Goal: Task Accomplishment & Management: Use online tool/utility

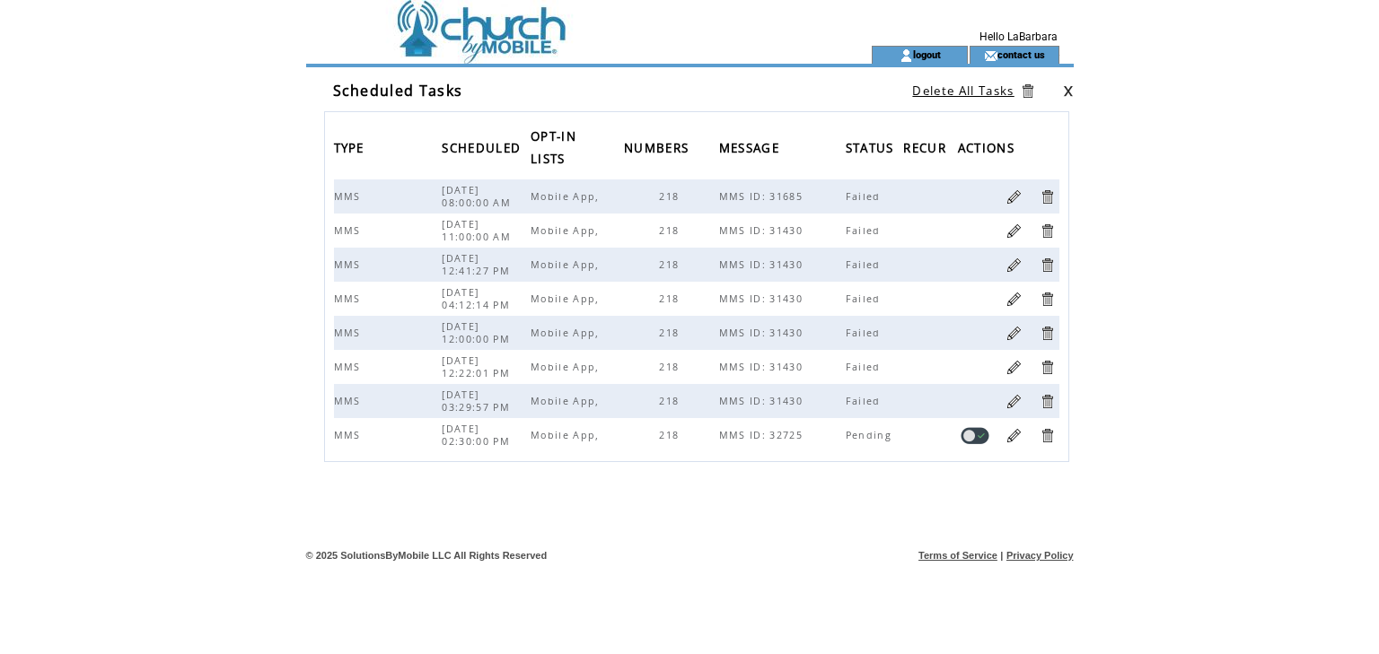
click at [672, 272] on html "**********" at bounding box center [689, 327] width 1379 height 654
click at [503, 14] on td at bounding box center [560, 23] width 493 height 46
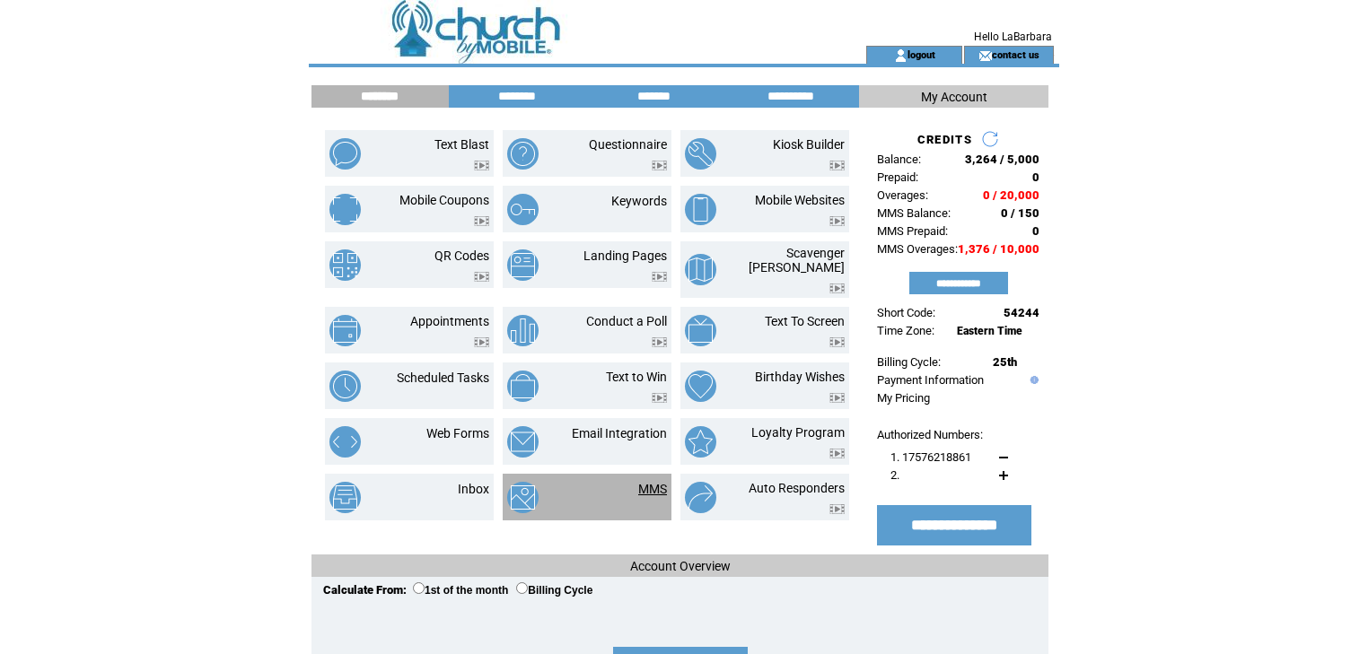
click at [653, 482] on link "MMS" at bounding box center [652, 489] width 29 height 14
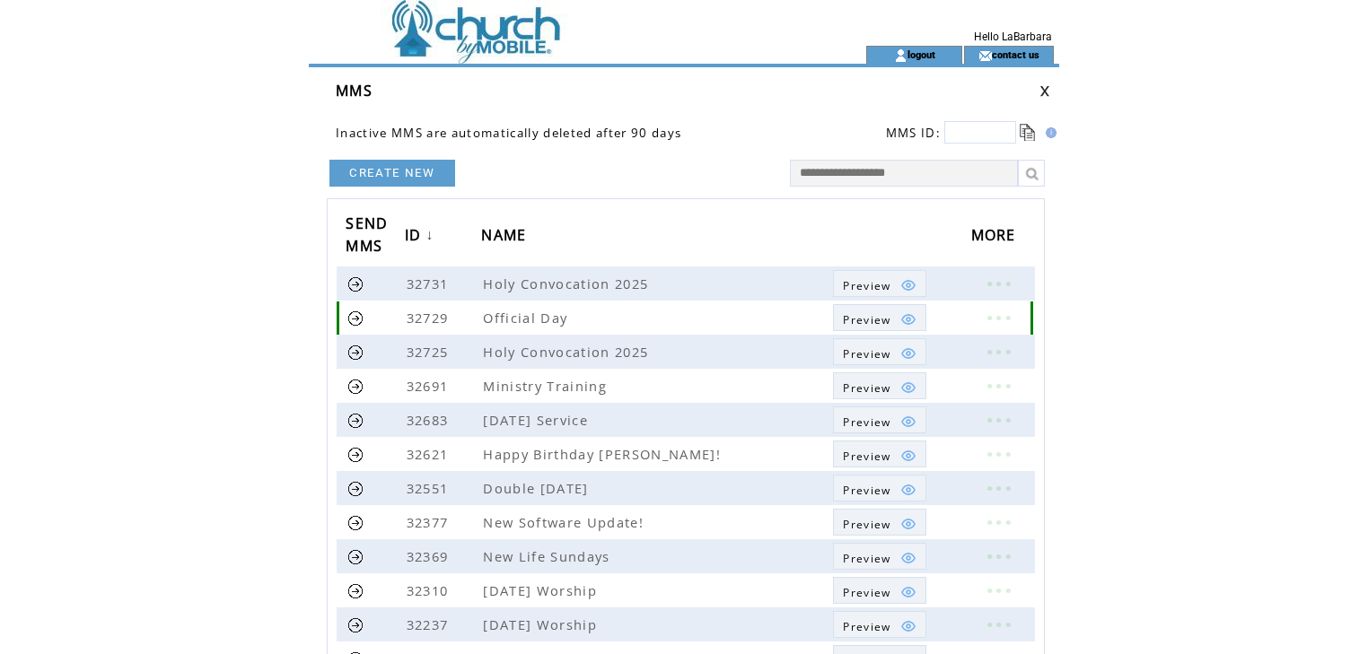
click at [874, 306] on link "Preview" at bounding box center [879, 317] width 92 height 27
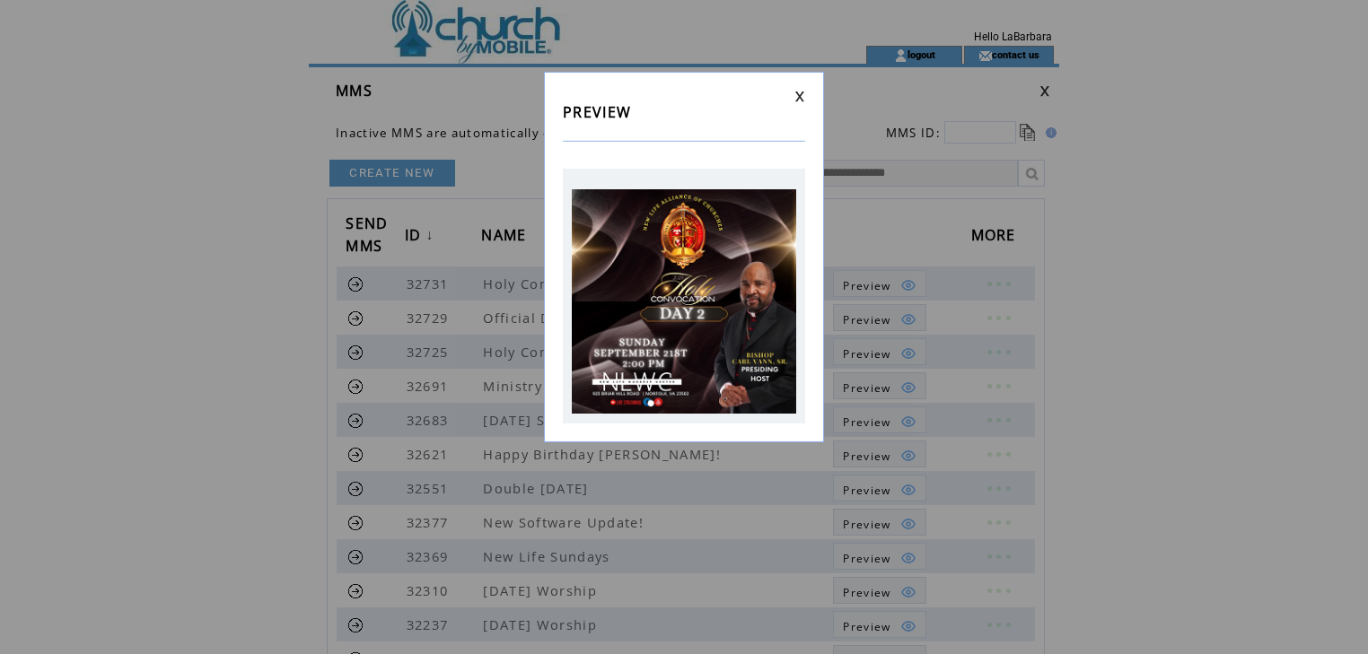
click at [796, 94] on link at bounding box center [799, 97] width 11 height 12
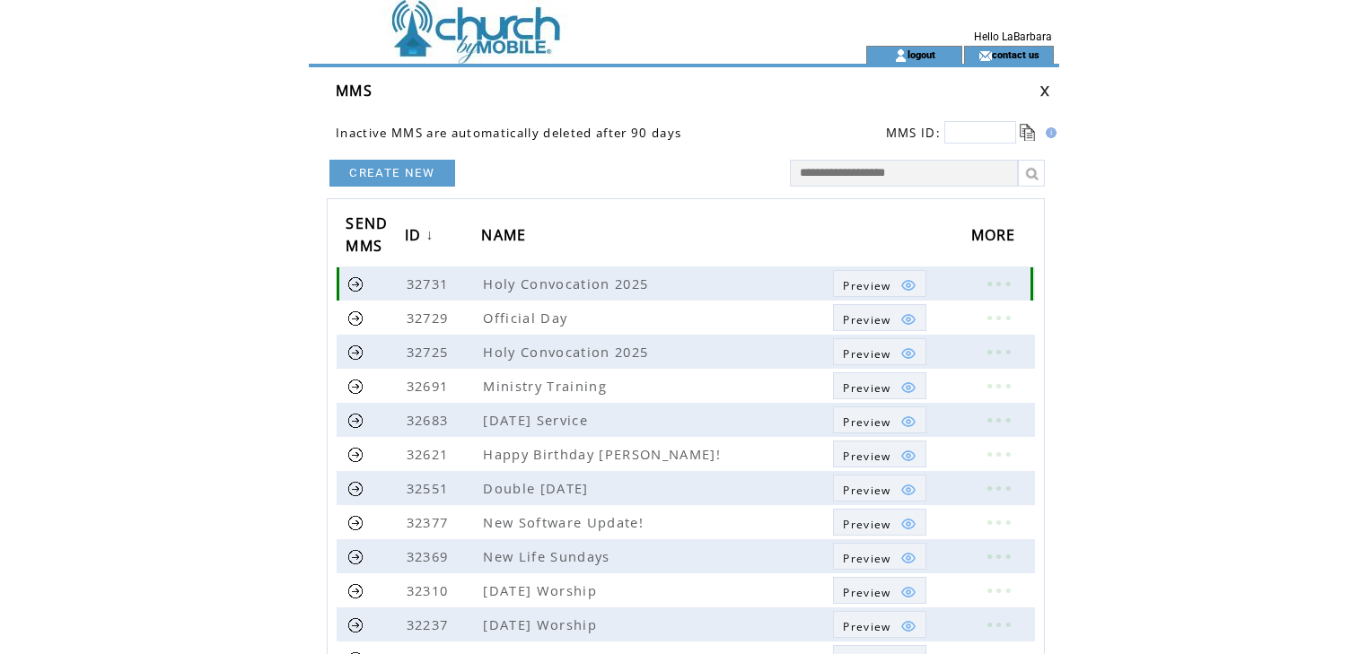
click at [893, 282] on td at bounding box center [895, 285] width 9 height 16
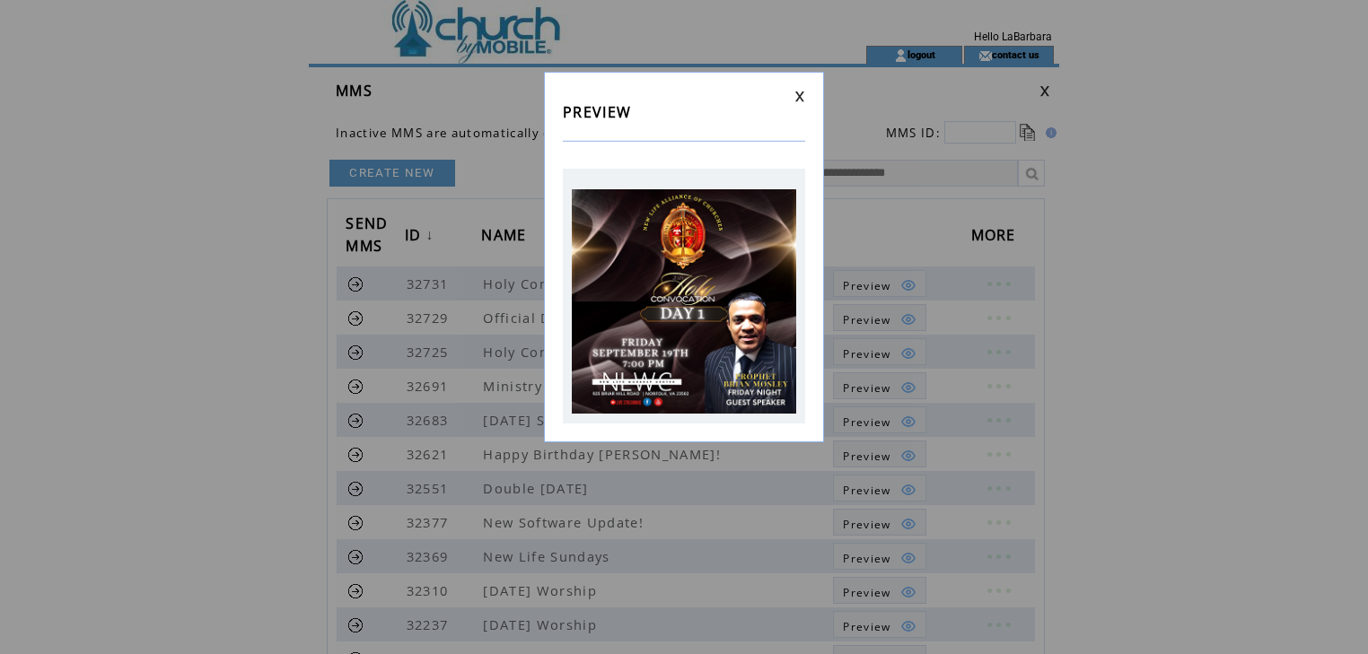
click at [797, 97] on link at bounding box center [799, 97] width 11 height 12
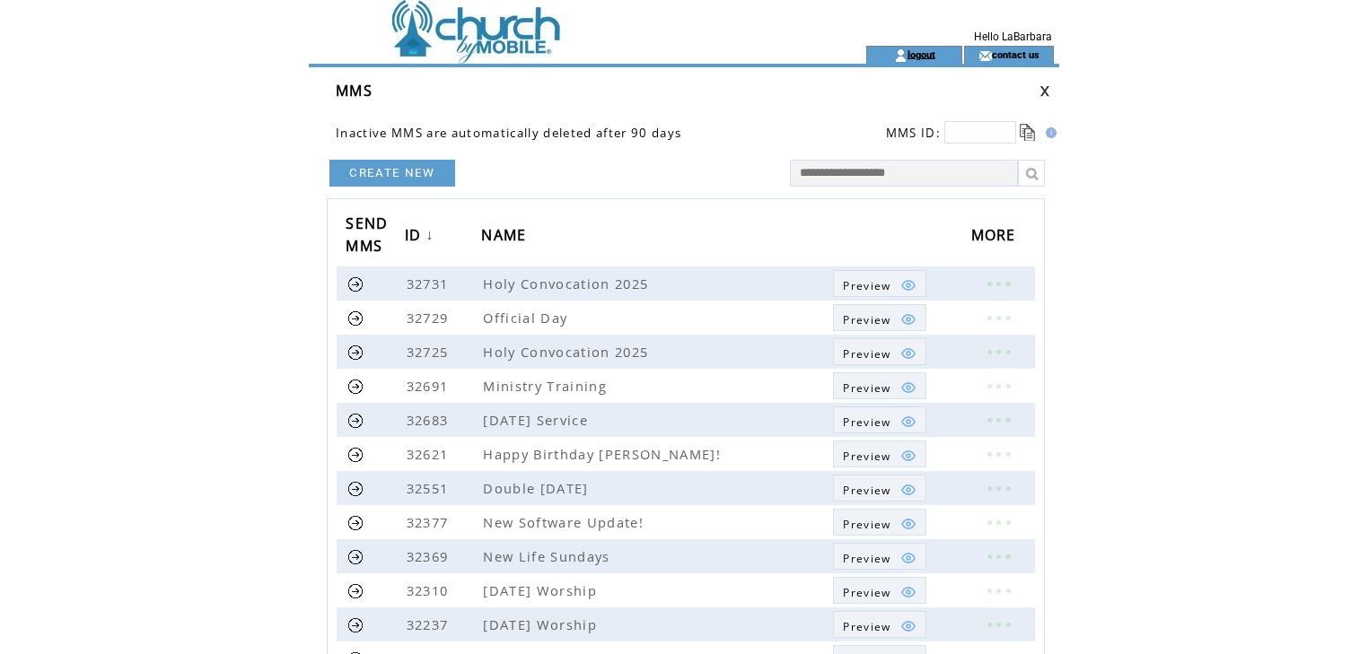
click at [930, 57] on link "logout" at bounding box center [922, 54] width 28 height 12
